Goal: Transaction & Acquisition: Obtain resource

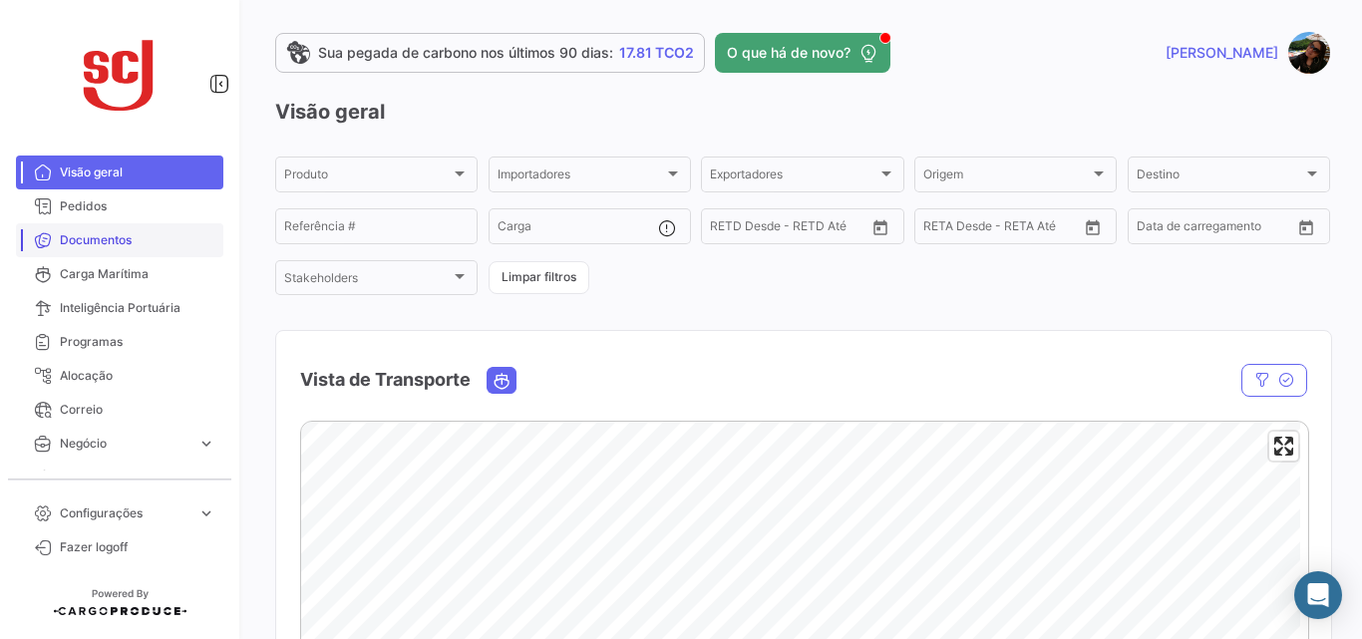
click at [132, 236] on span "Documentos" at bounding box center [138, 240] width 156 height 18
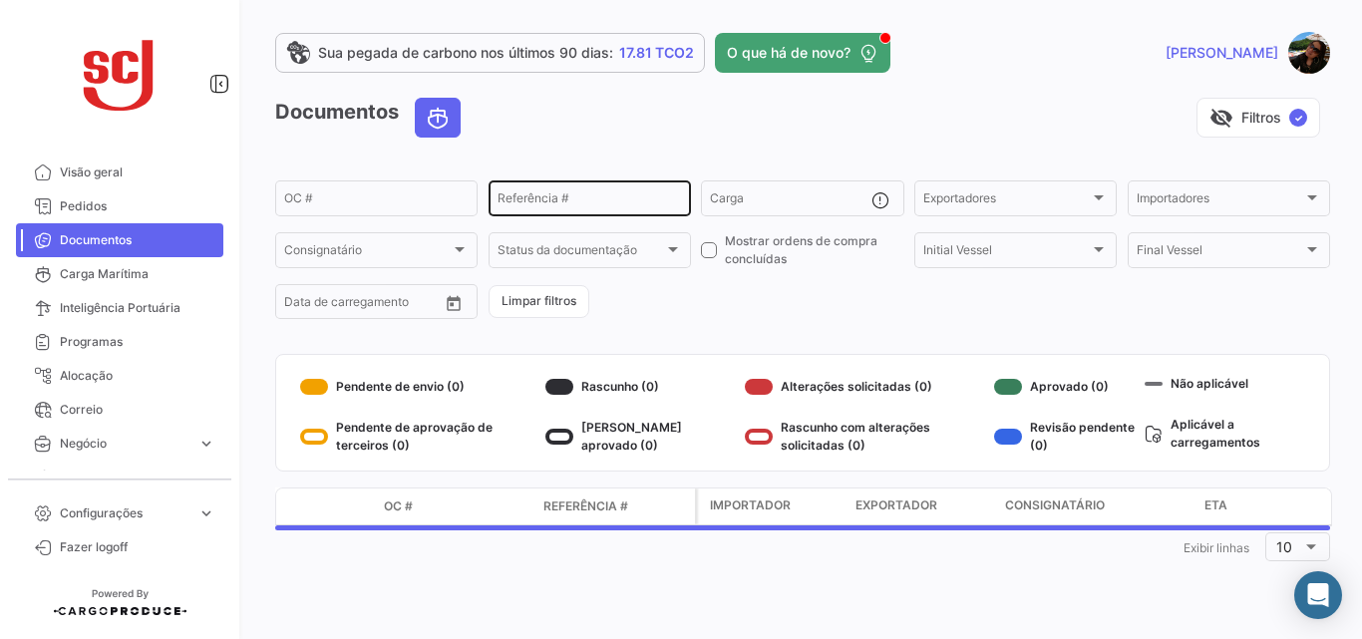
click at [573, 200] on input "Referência #" at bounding box center [590, 201] width 184 height 14
paste input "4502860428"
type input "4502860428"
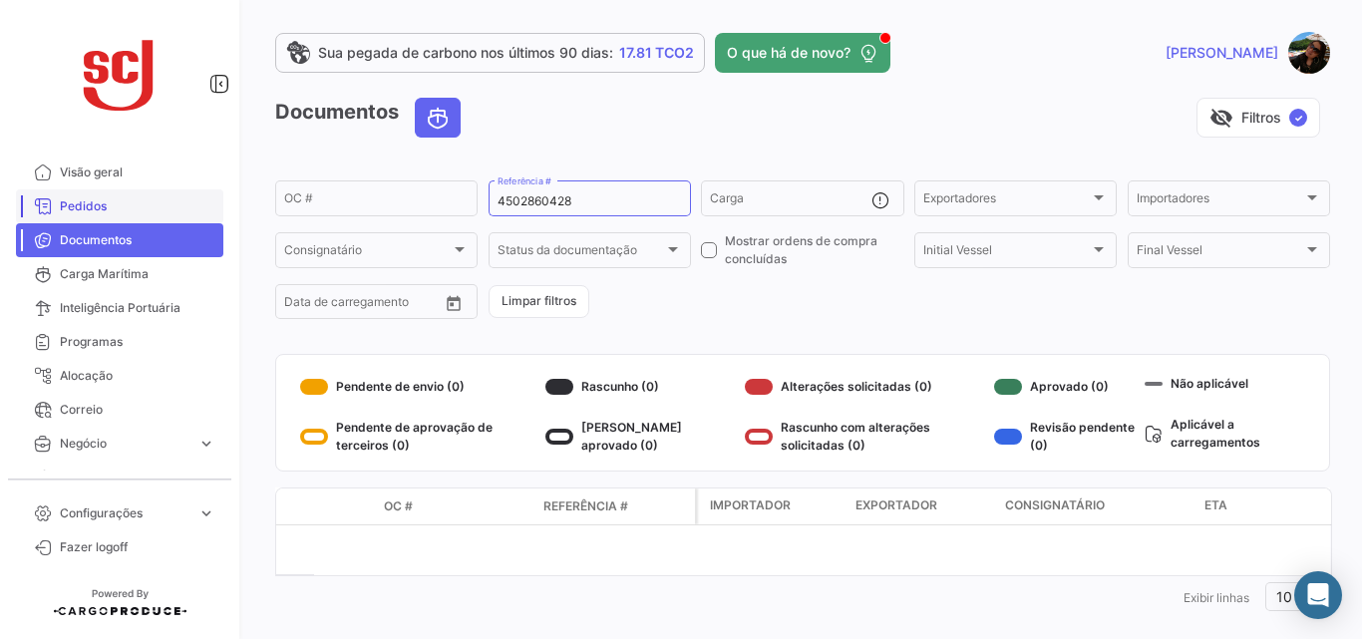
click at [98, 210] on span "Pedidos" at bounding box center [138, 206] width 156 height 18
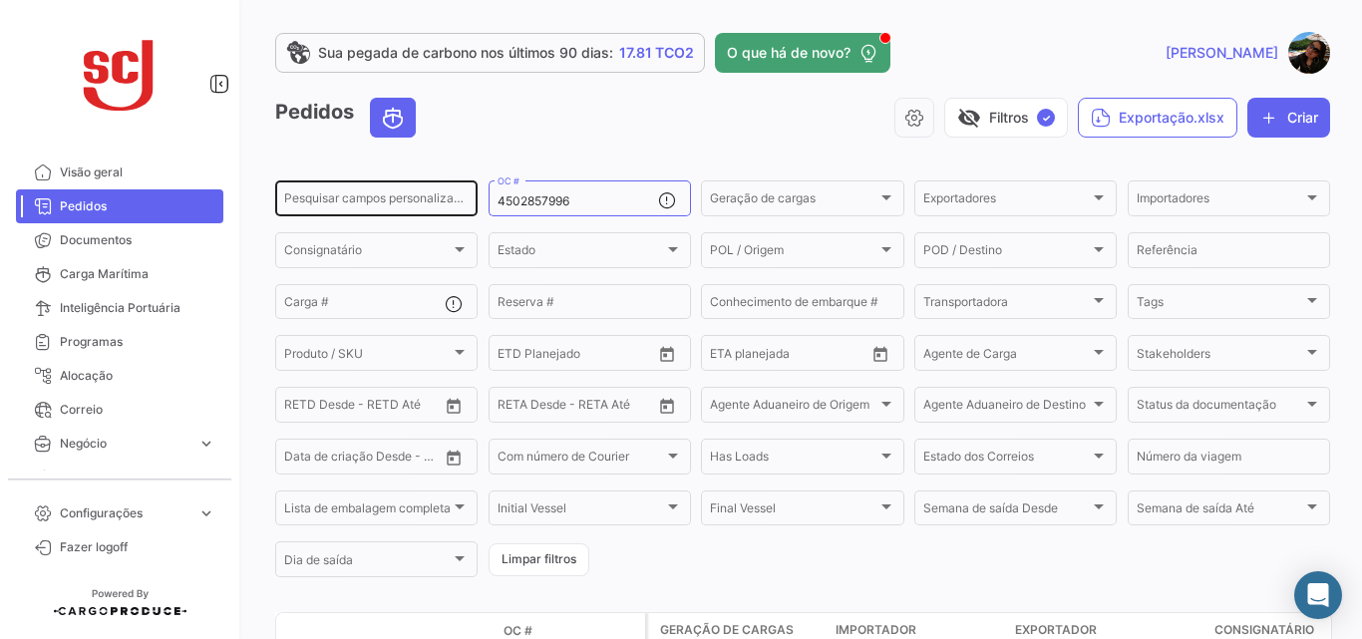
drag, startPoint x: 576, startPoint y: 197, endPoint x: 354, endPoint y: 193, distance: 222.4
click at [0, 0] on div "Pesquisar campos personalizados... 4502857996 OC # Geração de cargas Geração de…" at bounding box center [0, 0] width 0 height 0
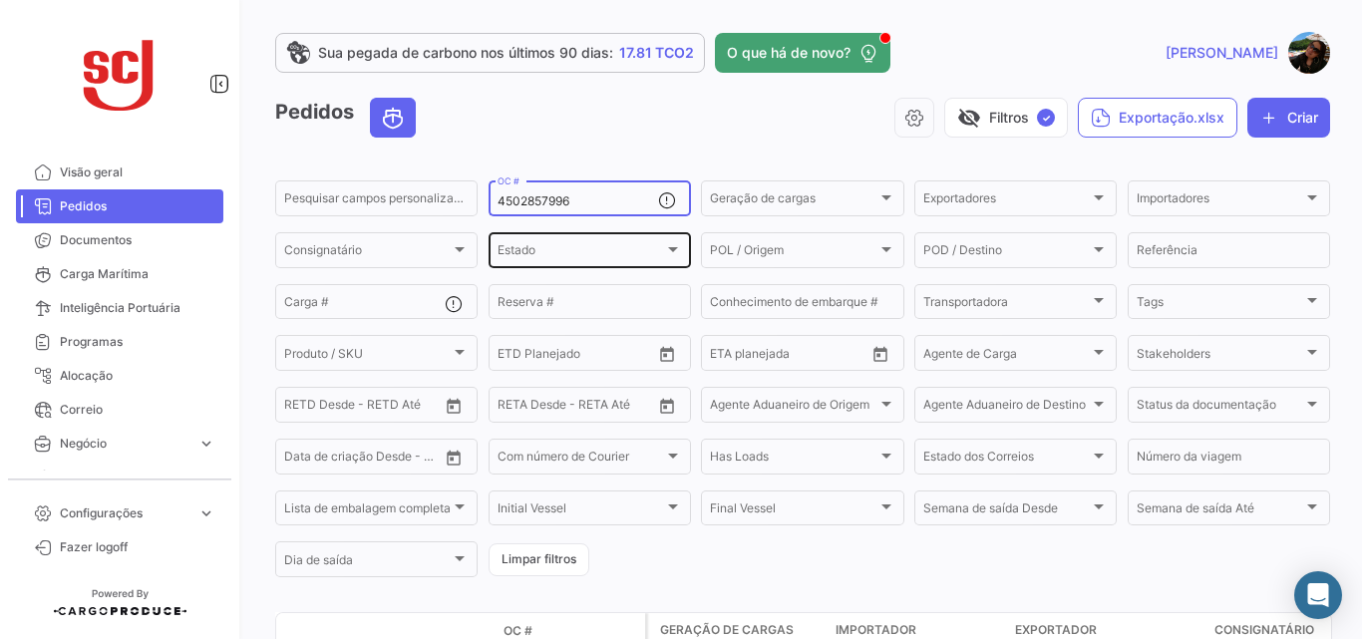
paste input "60428"
type input "4502860428"
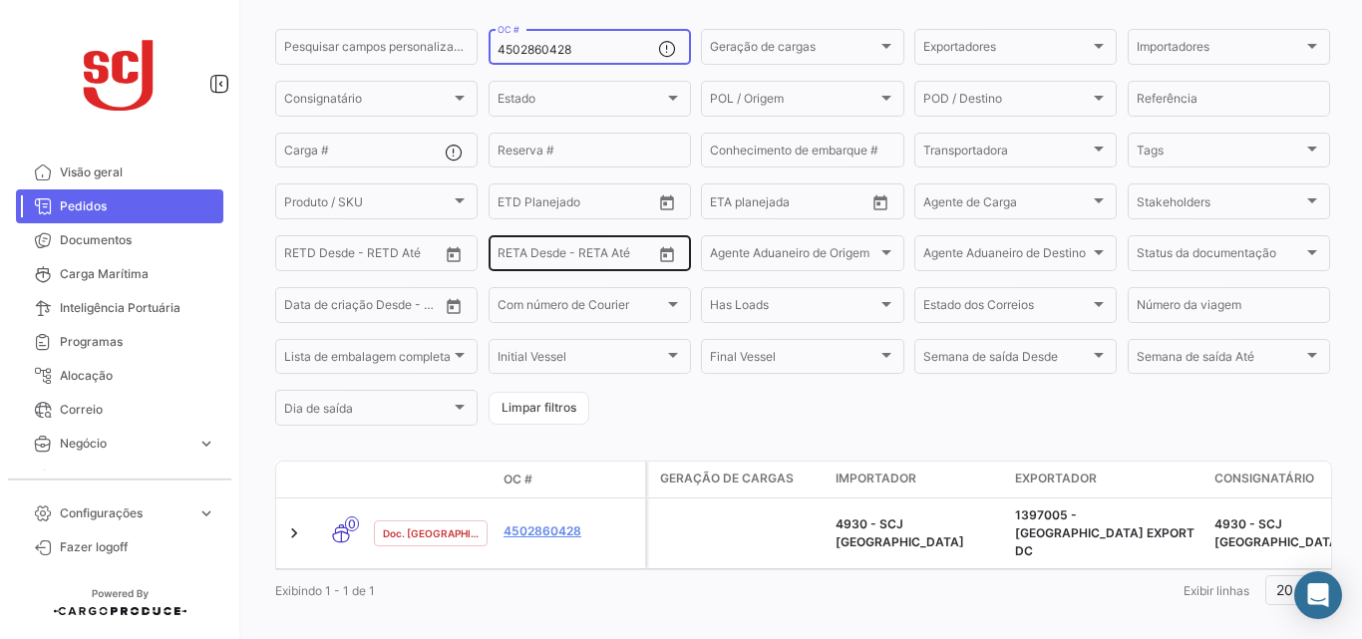
scroll to position [168, 0]
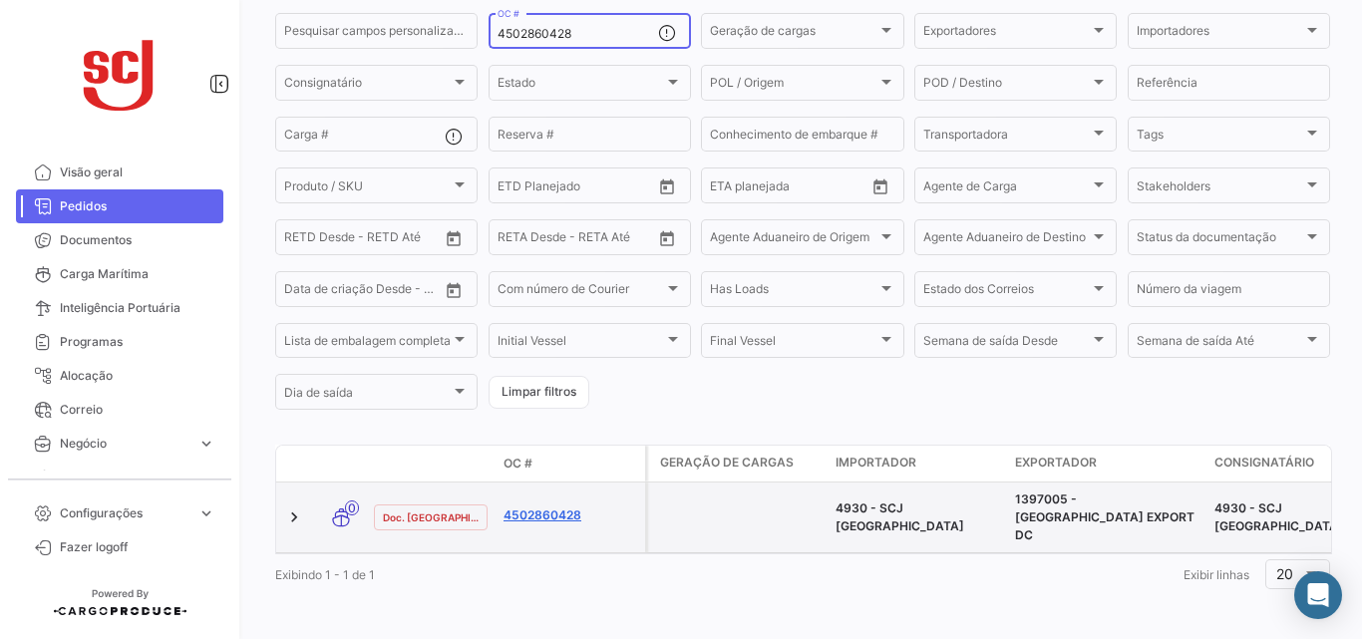
click at [514, 507] on link "4502860428" at bounding box center [571, 516] width 134 height 18
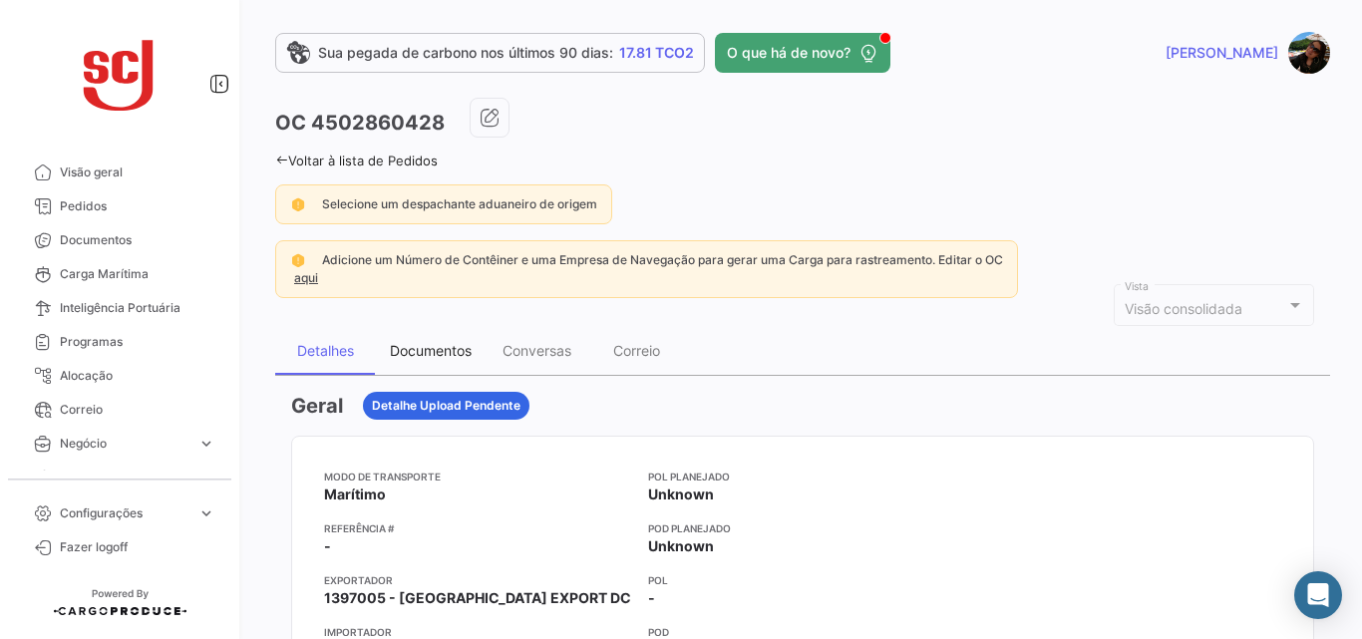
click at [448, 351] on div "Documentos" at bounding box center [431, 350] width 82 height 17
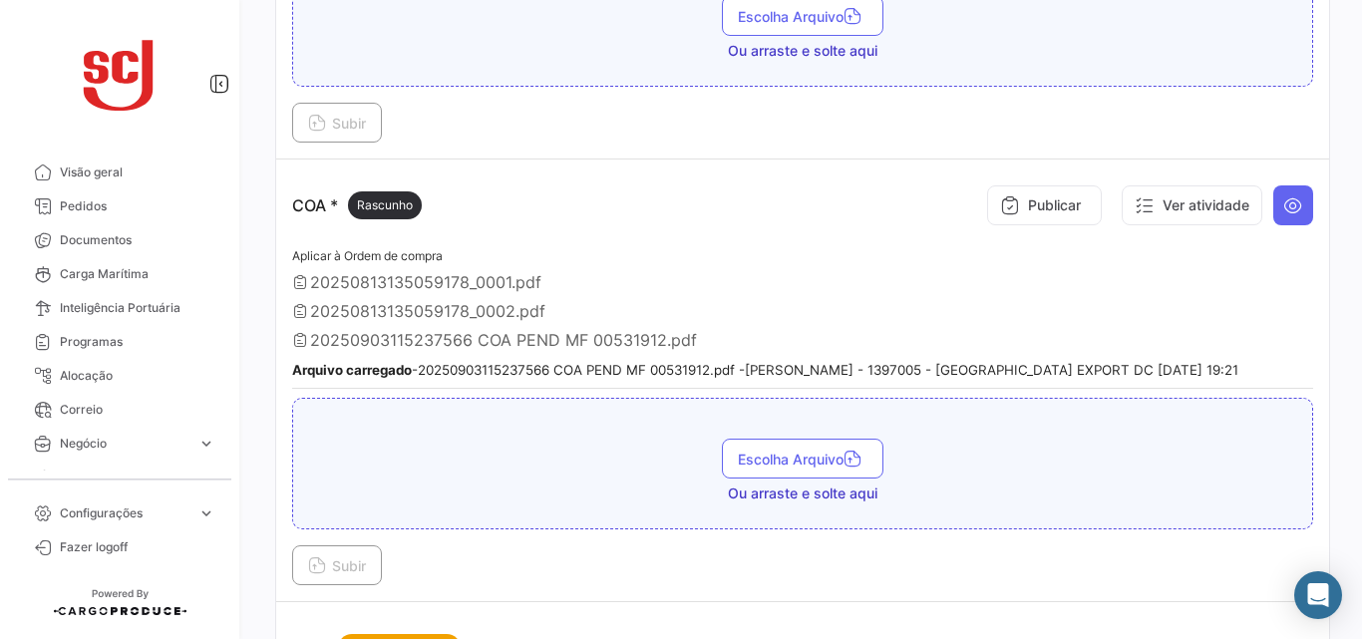
scroll to position [997, 0]
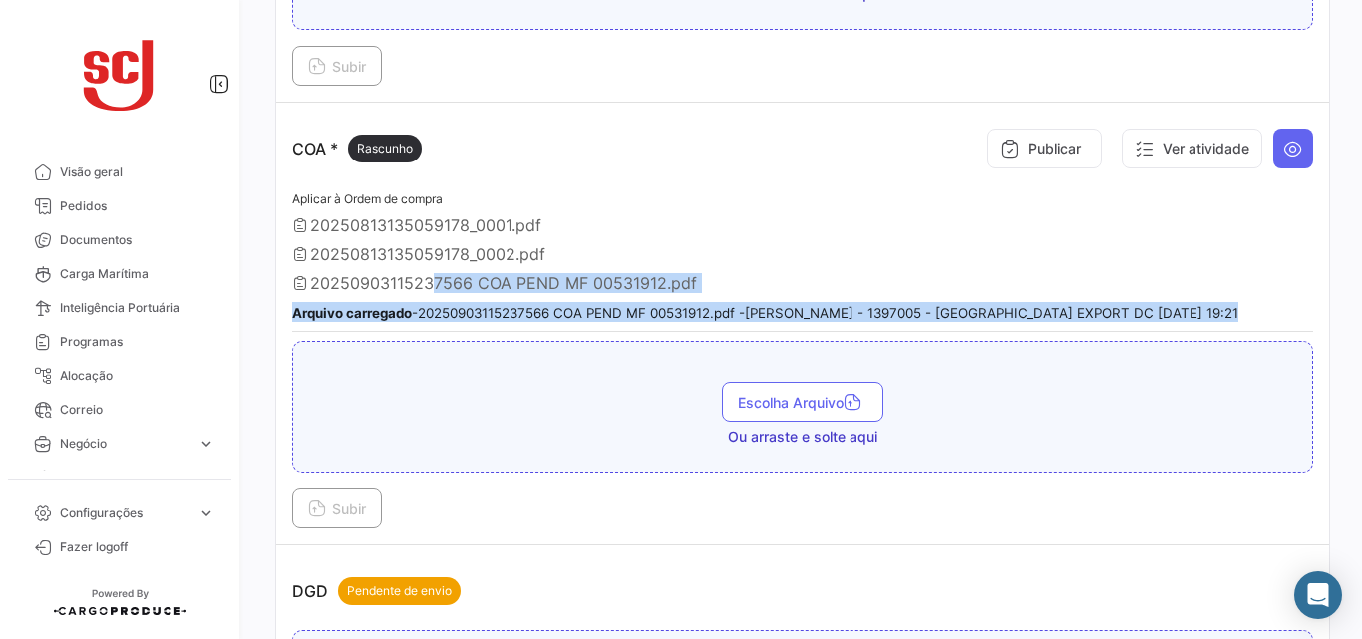
drag, startPoint x: 425, startPoint y: 277, endPoint x: 1293, endPoint y: 331, distance: 870.2
click at [1293, 331] on div "Aplicar à Ordem de compra 20250813135059178_0001.pdf 20250813135059178_0002.pdf…" at bounding box center [802, 259] width 1021 height 145
click at [1295, 157] on button at bounding box center [1293, 149] width 40 height 40
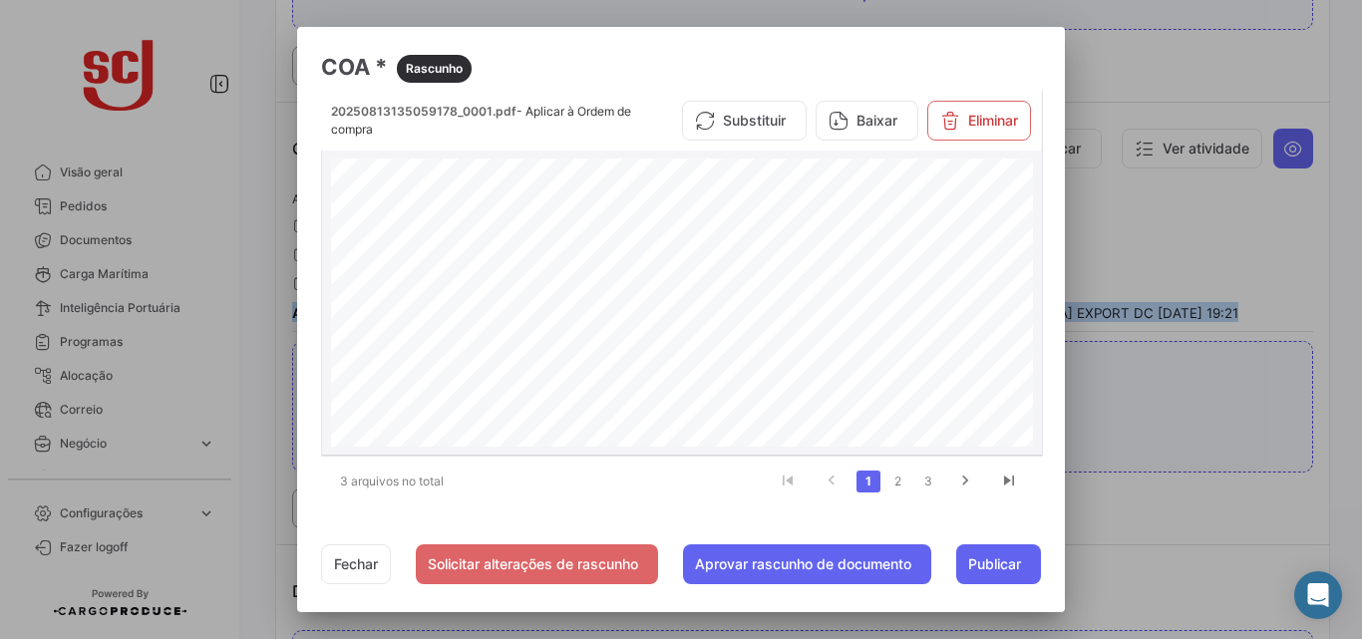
scroll to position [6147, 0]
click at [905, 488] on link "2" at bounding box center [898, 482] width 24 height 22
click at [923, 486] on link "3" at bounding box center [928, 482] width 24 height 22
click at [862, 482] on link "1" at bounding box center [869, 482] width 24 height 22
click at [868, 129] on button "Baixar" at bounding box center [867, 121] width 103 height 40
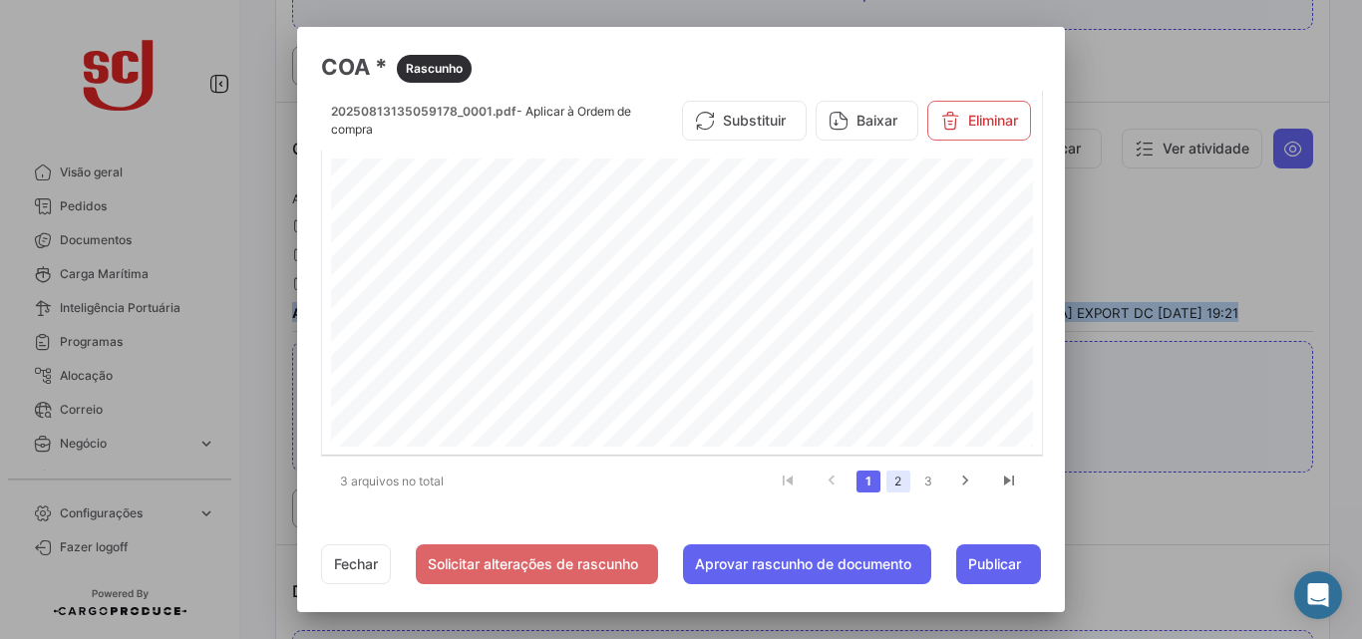
click at [894, 483] on link "2" at bounding box center [898, 482] width 24 height 22
click at [843, 121] on icon at bounding box center [839, 121] width 20 height 20
click at [933, 484] on link "3" at bounding box center [928, 482] width 24 height 22
click at [844, 124] on icon at bounding box center [839, 121] width 20 height 20
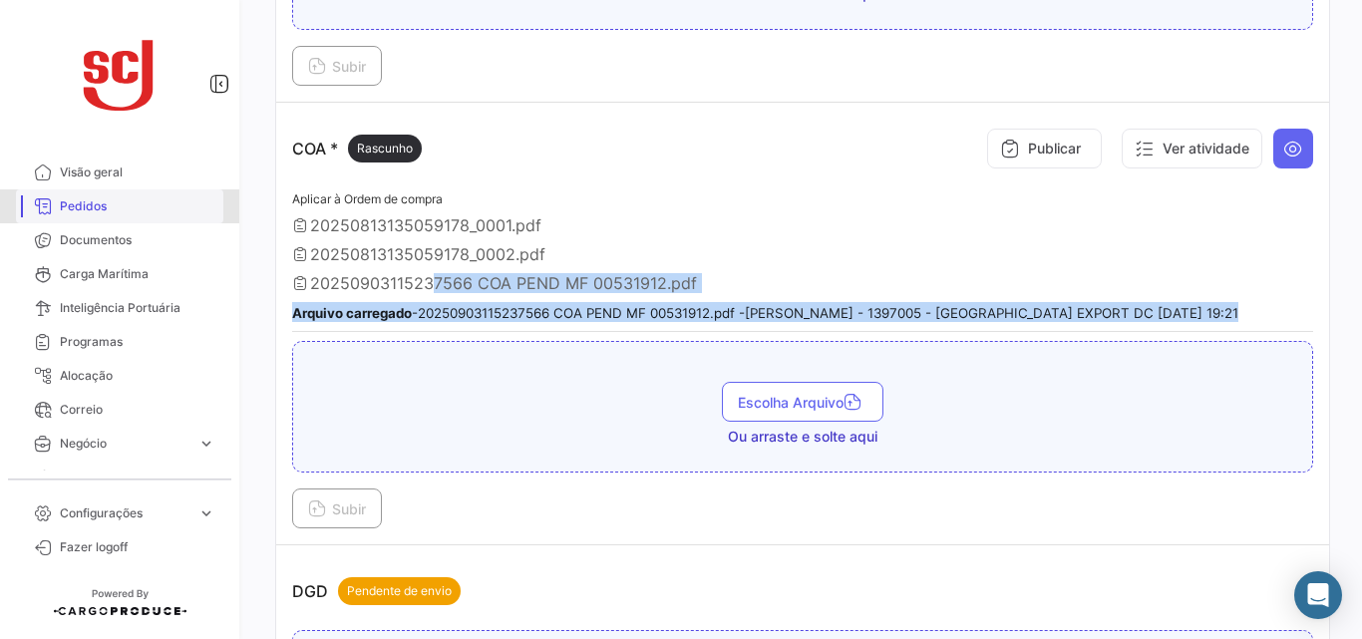
click at [137, 200] on span "Pedidos" at bounding box center [138, 206] width 156 height 18
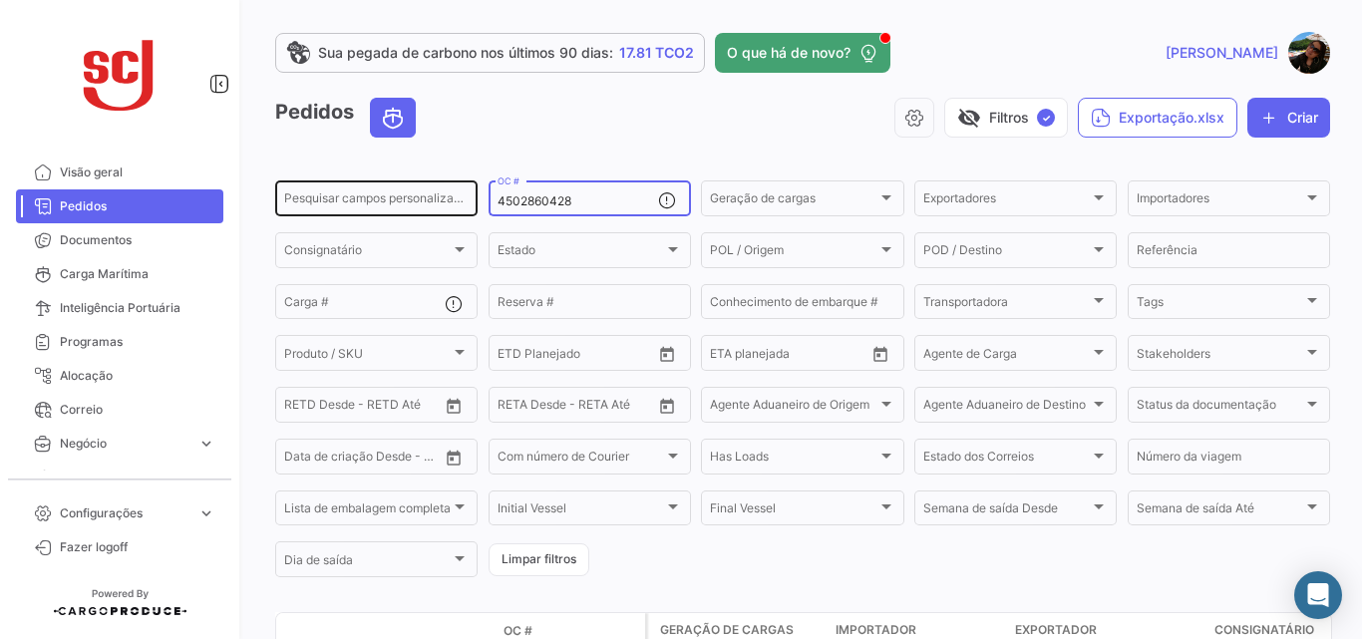
drag, startPoint x: 563, startPoint y: 205, endPoint x: 304, endPoint y: 177, distance: 260.8
click at [0, 0] on div "Pesquisar campos personalizados... 4502860428 OC # Geração de cargas Geração de…" at bounding box center [0, 0] width 0 height 0
drag, startPoint x: 584, startPoint y: 199, endPoint x: 288, endPoint y: 180, distance: 296.8
click at [0, 0] on div "Pesquisar campos personalizados... 4502860428 OC # Geração de cargas Geração de…" at bounding box center [0, 0] width 0 height 0
paste input "57999"
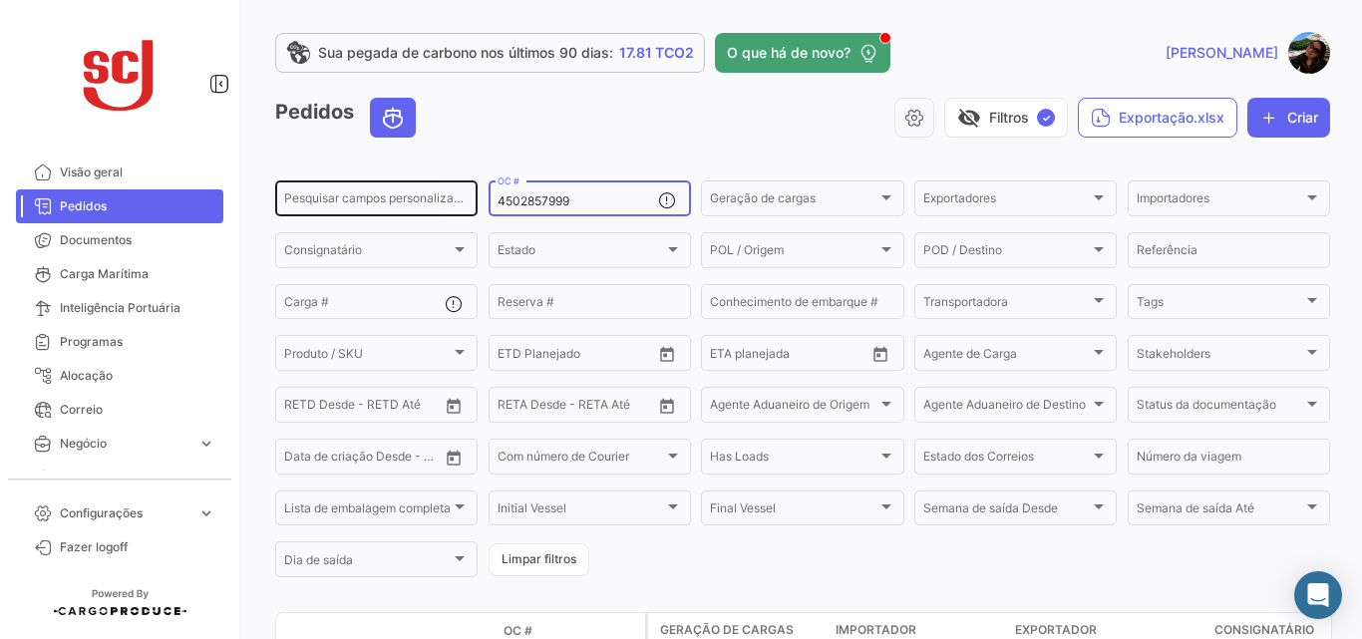
type input "4502857999"
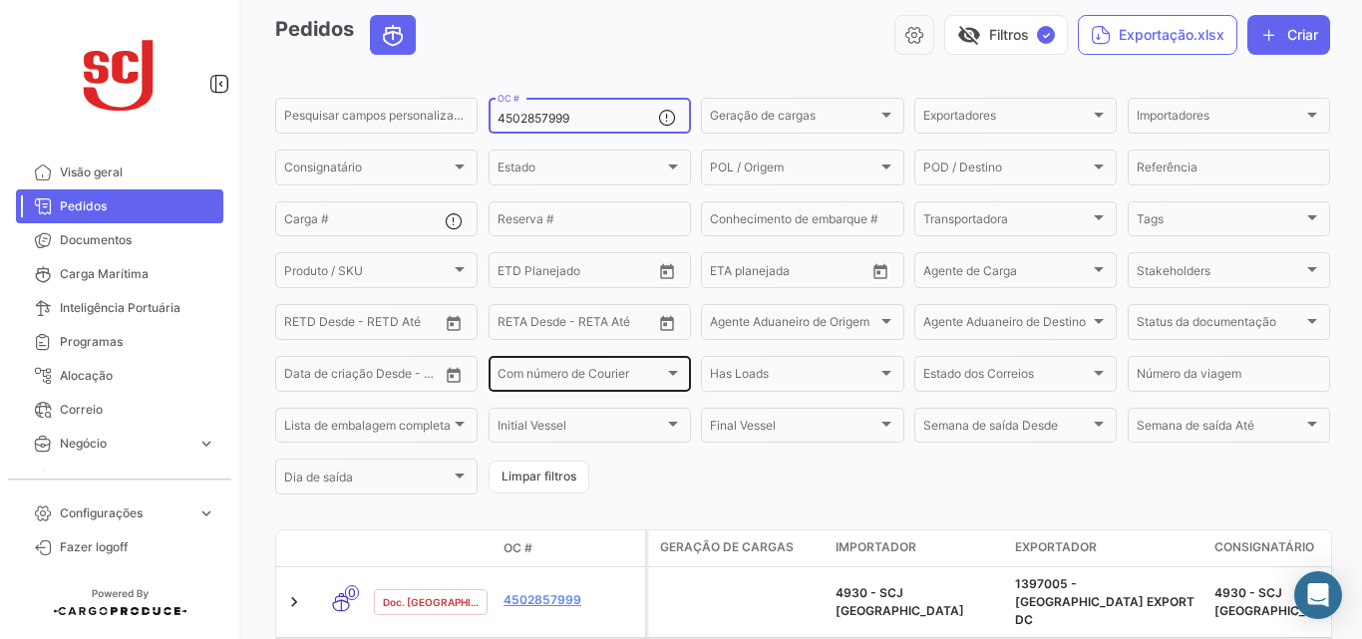
scroll to position [168, 0]
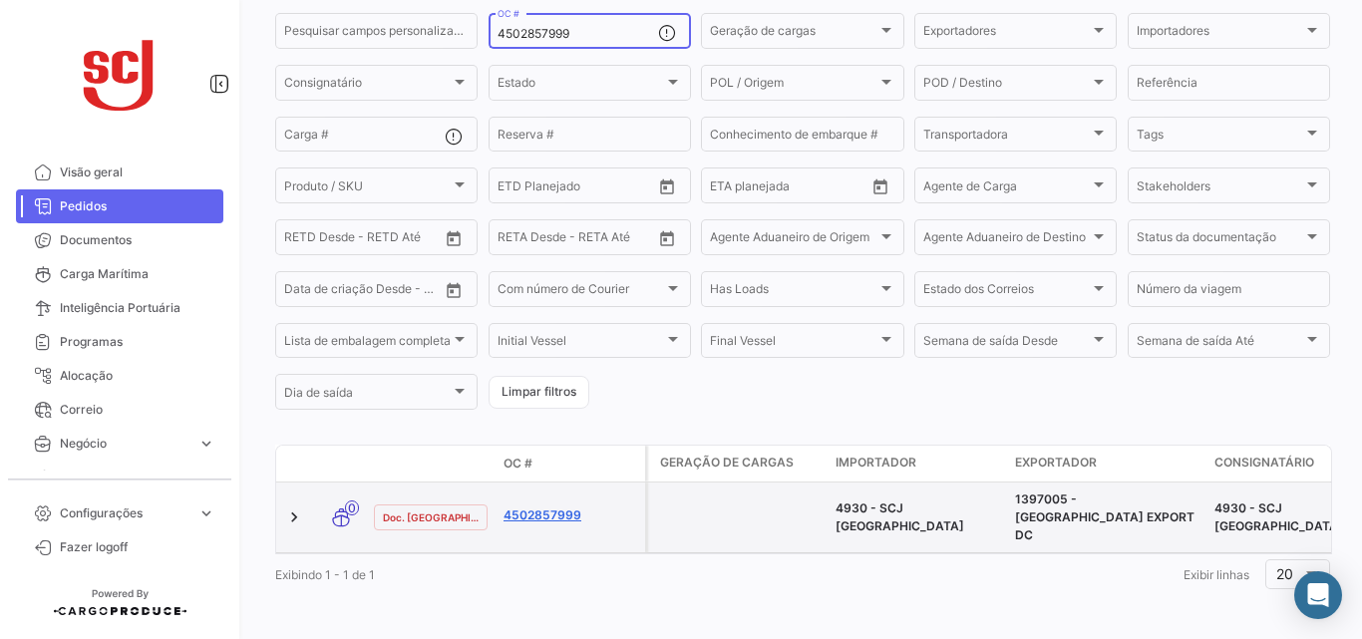
click at [559, 513] on link "4502857999" at bounding box center [571, 516] width 134 height 18
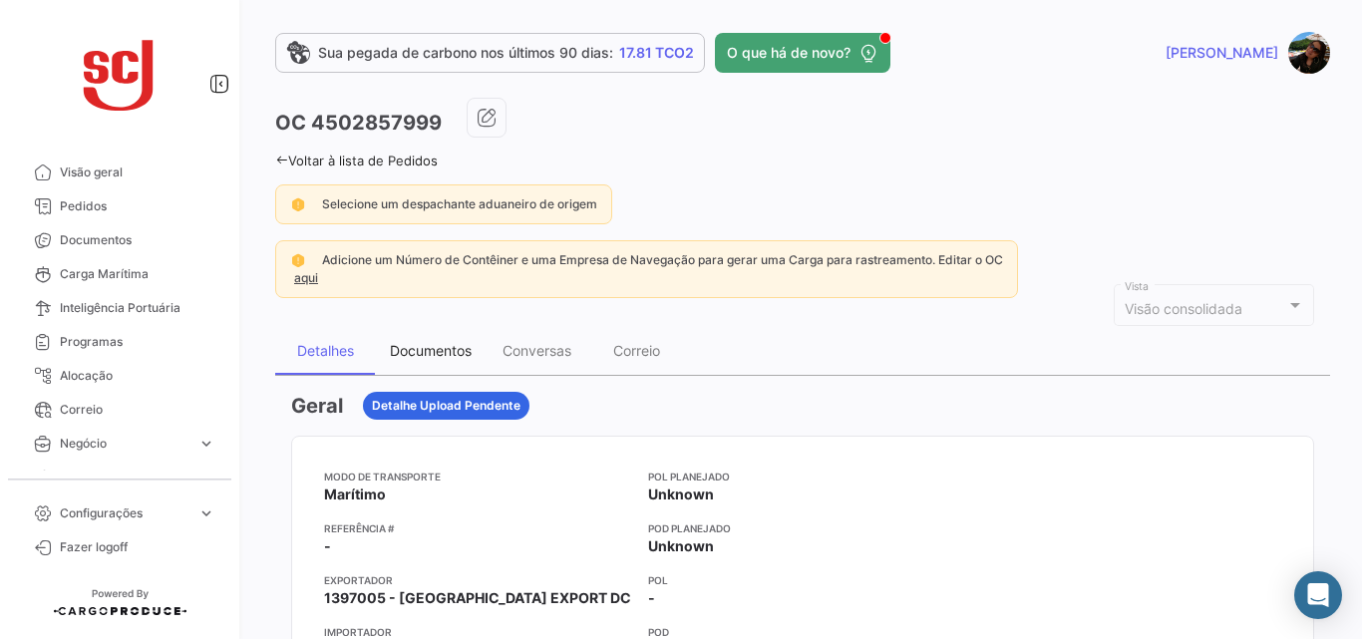
click at [386, 370] on div "Documentos" at bounding box center [431, 351] width 112 height 48
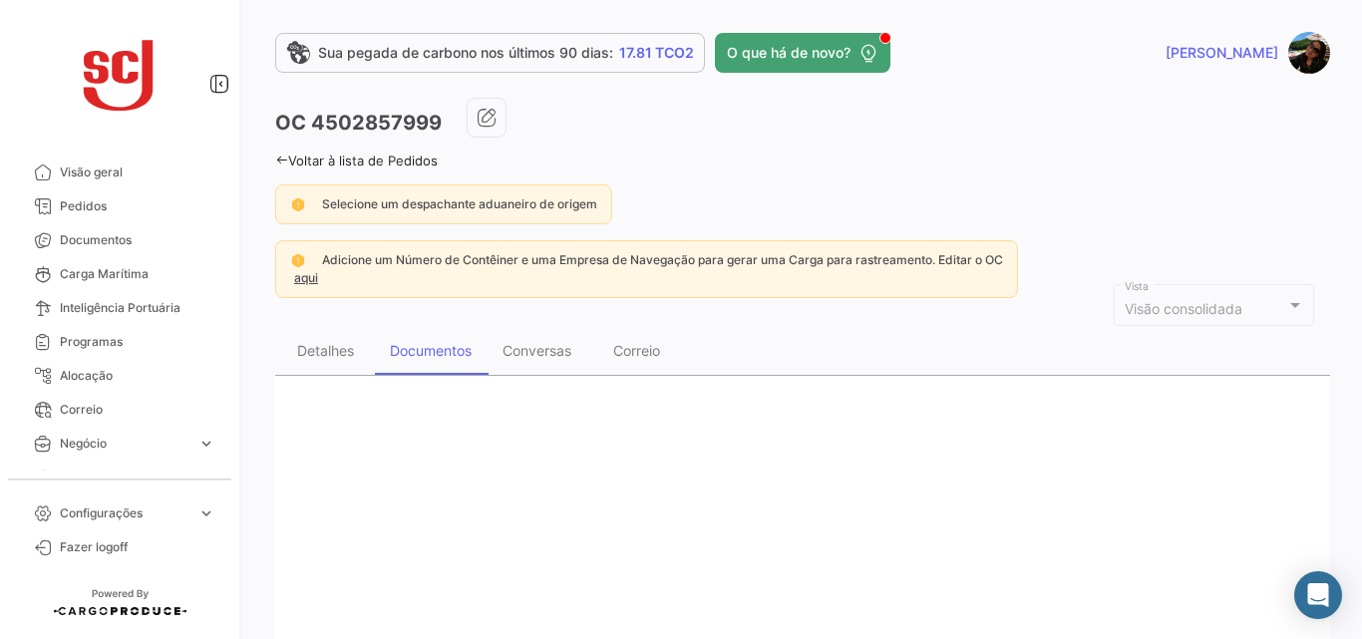
drag, startPoint x: 958, startPoint y: 452, endPoint x: 1241, endPoint y: 453, distance: 283.2
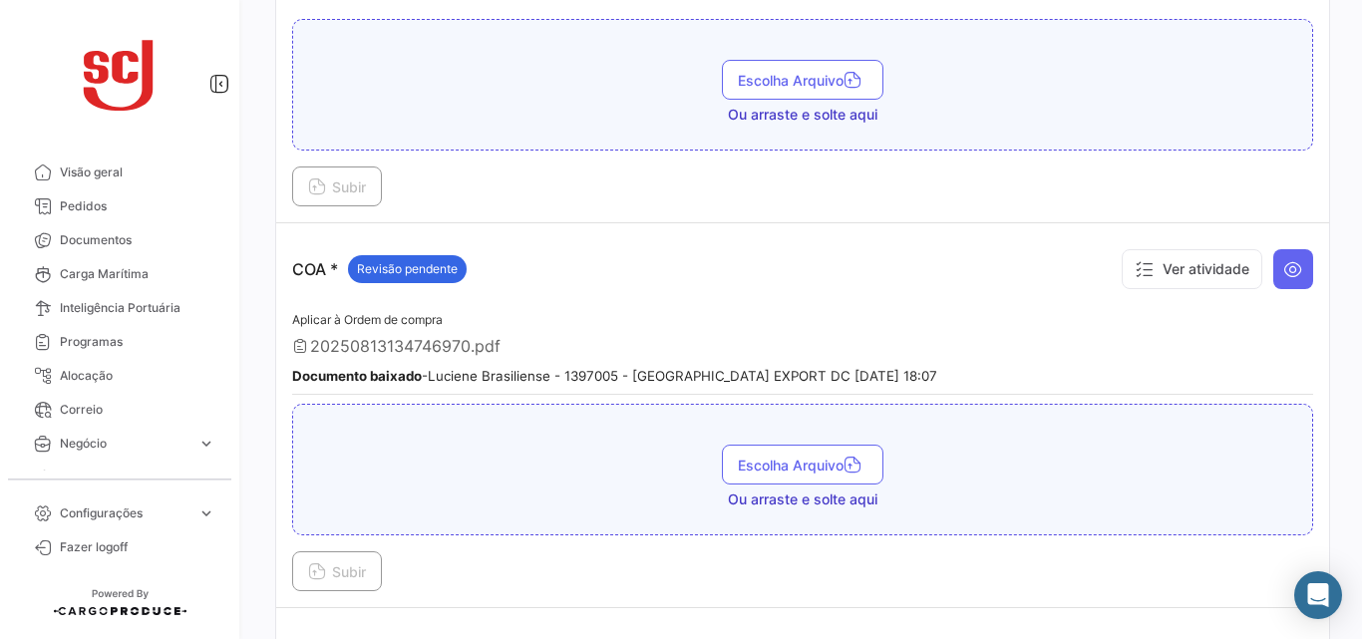
scroll to position [997, 0]
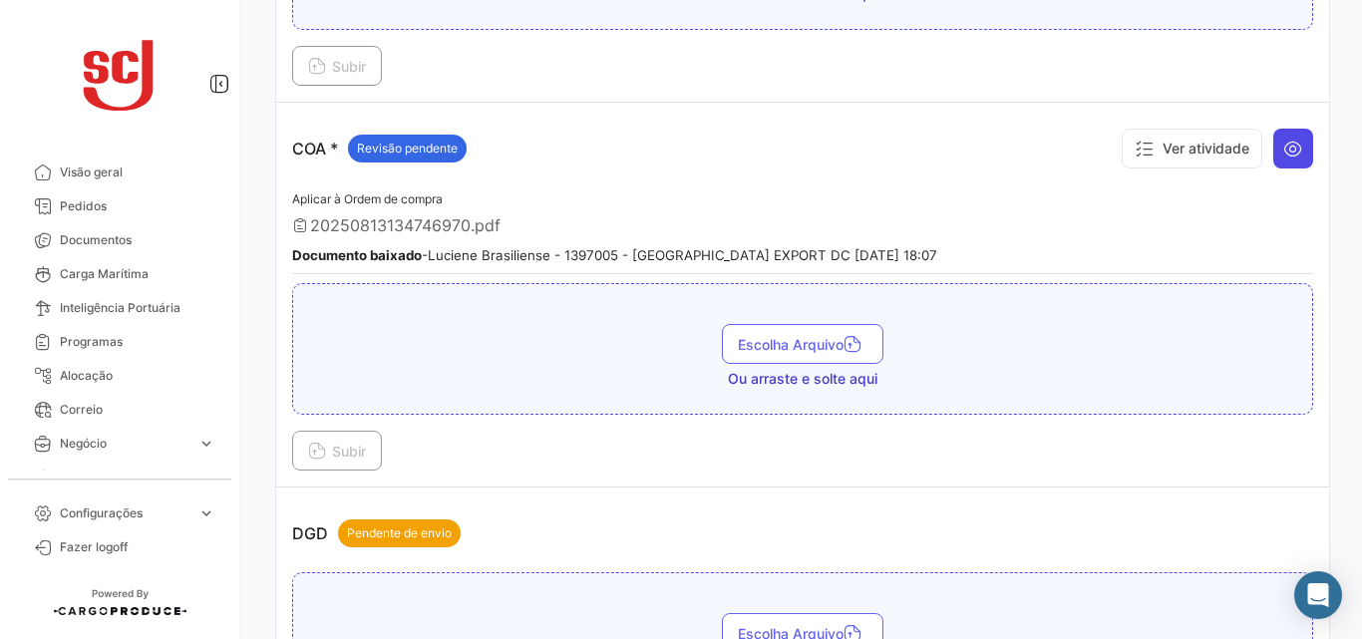
click at [1273, 141] on button at bounding box center [1293, 149] width 40 height 40
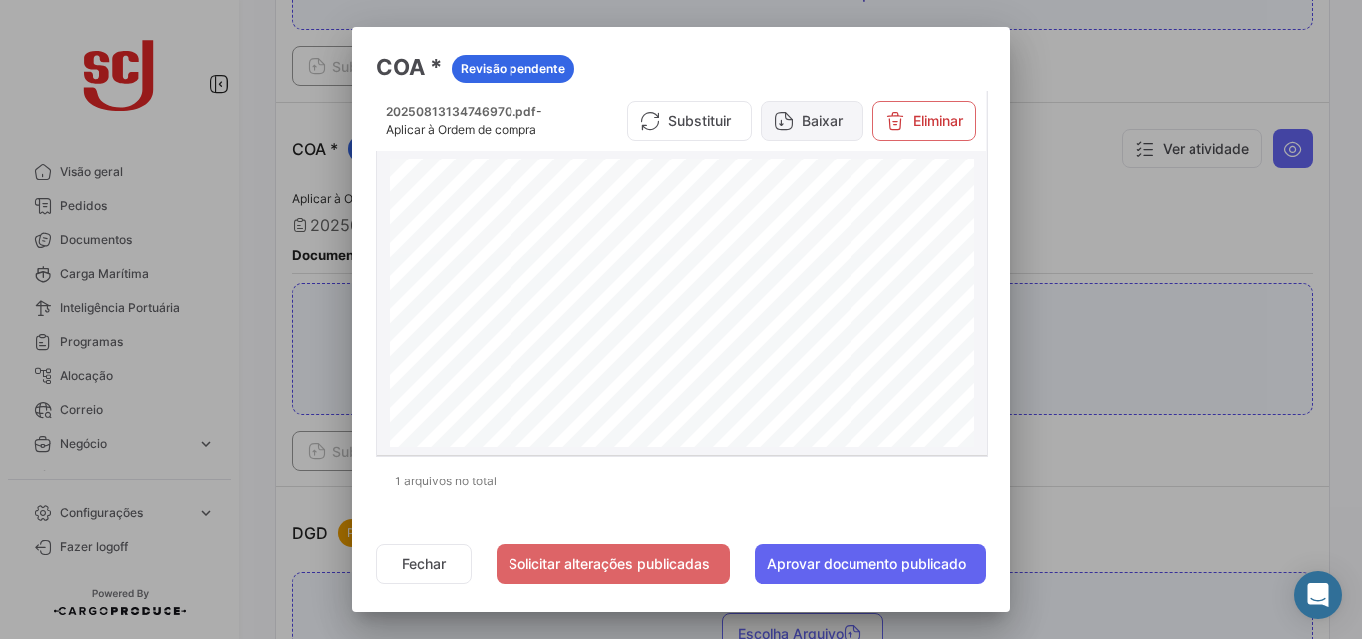
click at [794, 118] on button "Baixar" at bounding box center [812, 121] width 103 height 40
